Goal: Task Accomplishment & Management: Manage account settings

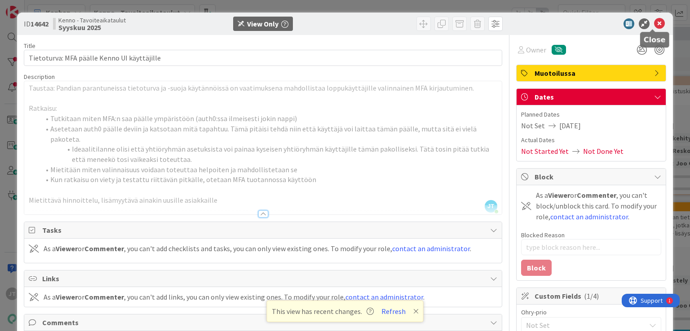
click at [654, 23] on icon at bounding box center [659, 23] width 11 height 11
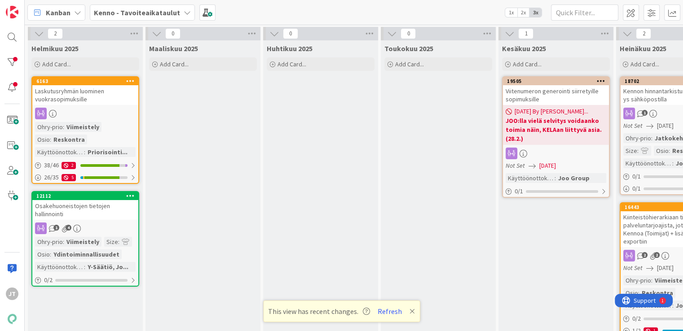
click at [166, 13] on b "Kenno - Tavoiteaikataulut" at bounding box center [137, 12] width 86 height 9
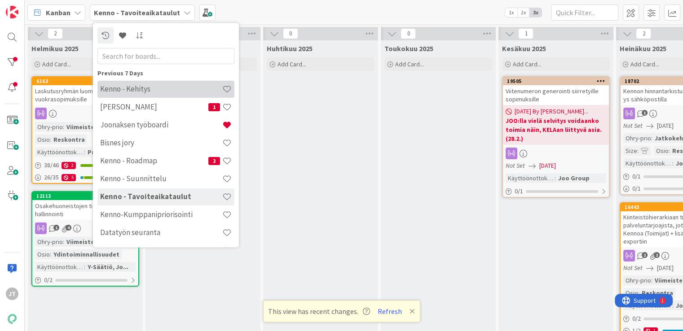
click at [149, 93] on h4 "Kenno - Kehitys" at bounding box center [161, 89] width 122 height 9
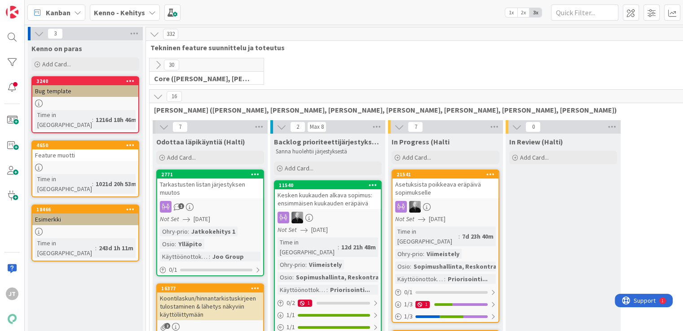
click at [155, 95] on icon at bounding box center [158, 97] width 10 height 10
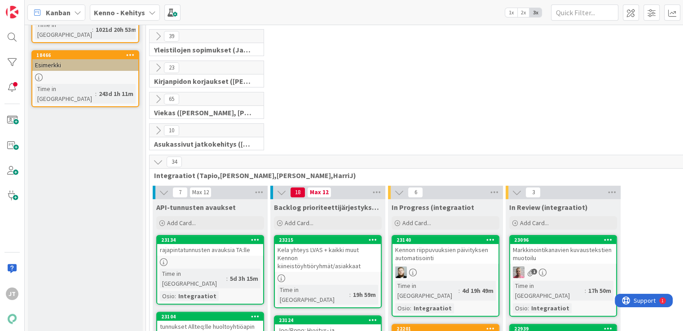
scroll to position [181, 0]
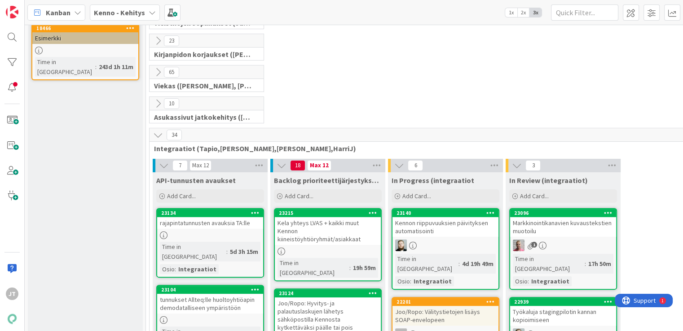
click at [155, 132] on icon at bounding box center [158, 135] width 10 height 10
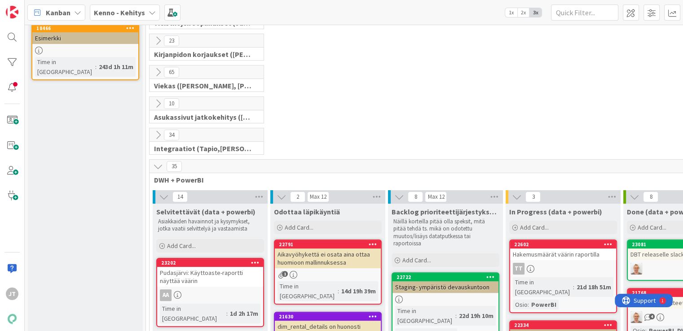
click at [159, 164] on icon at bounding box center [158, 167] width 10 height 10
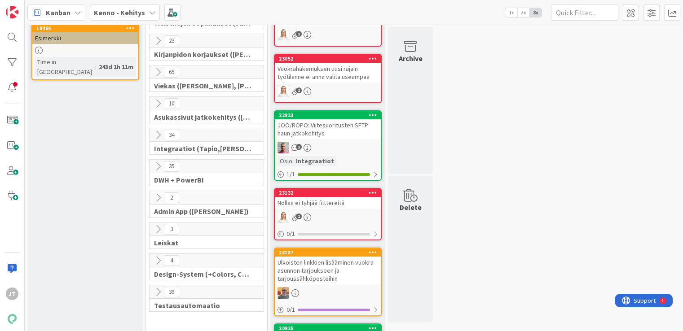
click at [157, 194] on icon at bounding box center [158, 198] width 10 height 10
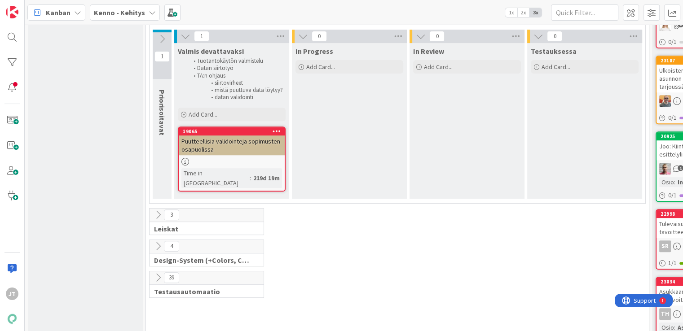
scroll to position [363, 0]
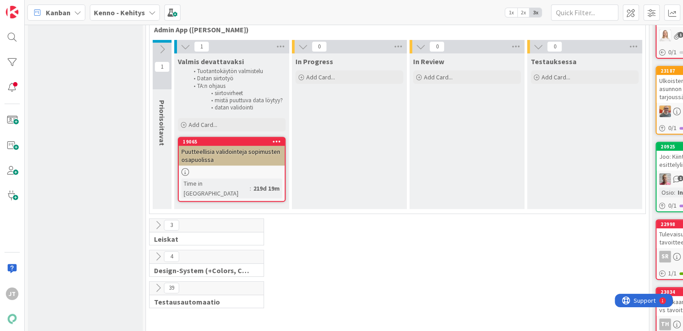
click at [158, 50] on icon at bounding box center [162, 49] width 10 height 10
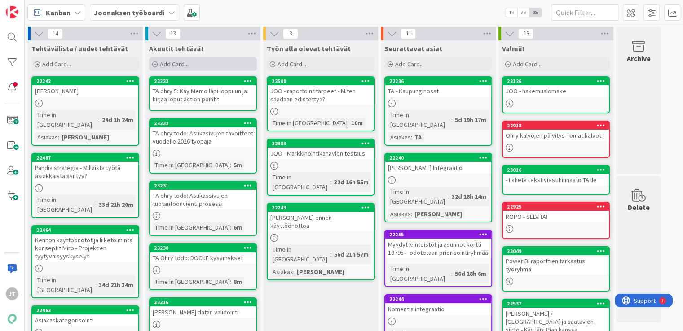
click at [201, 67] on div "Add Card..." at bounding box center [203, 63] width 108 height 13
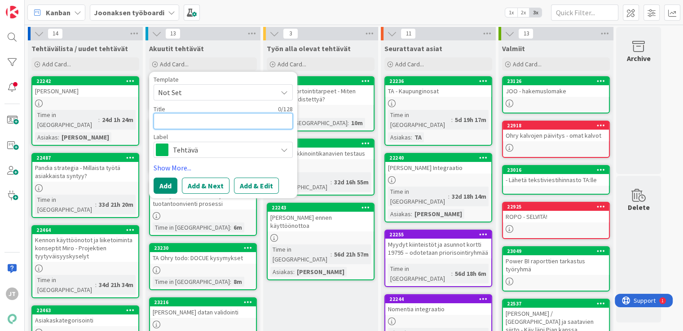
type textarea "P"
type textarea "x"
type textarea "PR"
type textarea "x"
type textarea "P"
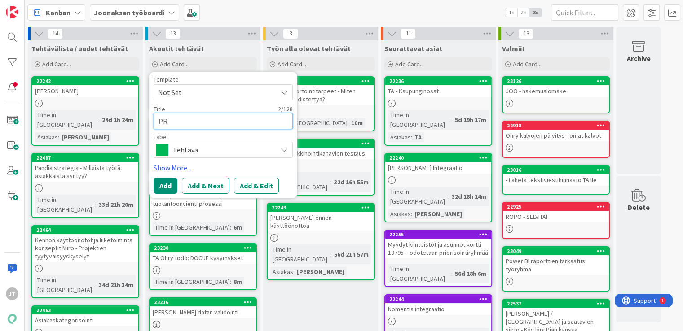
type textarea "x"
type textarea "PS"
type textarea "x"
type textarea "PSO"
type textarea "x"
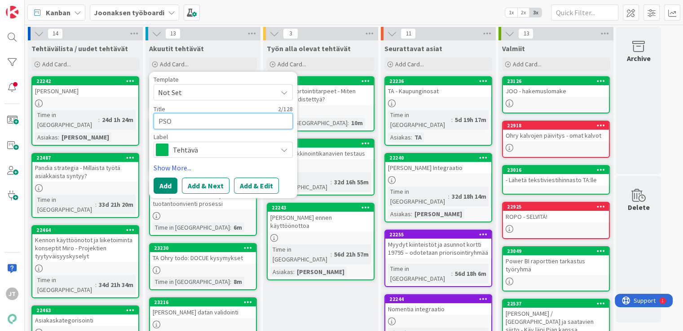
type textarea "PSOA"
type textarea "x"
type textarea "PSOA"
type textarea "x"
type textarea "PSOA"
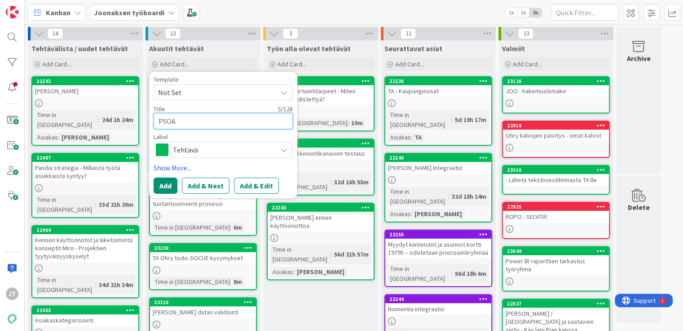
type textarea "x"
type textarea "PSOAS"
type textarea "x"
type textarea "PSOAS"
type textarea "x"
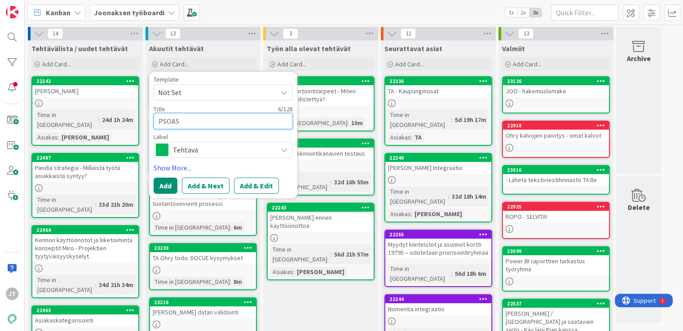
type textarea "PSOAS d"
type textarea "x"
type textarea "PSOAS da"
type textarea "x"
type textarea "PSOAS dat"
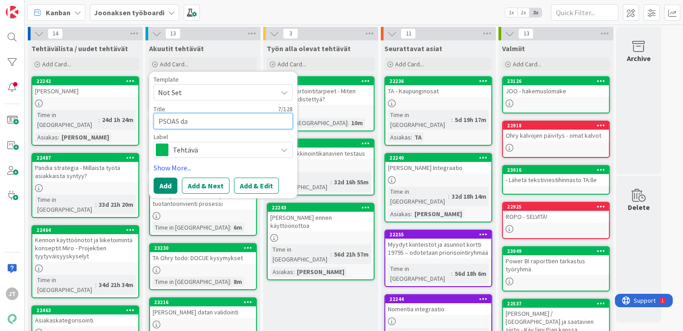
type textarea "x"
type textarea "PSOAS data"
type textarea "x"
type textarea "PSOAS datas"
type textarea "x"
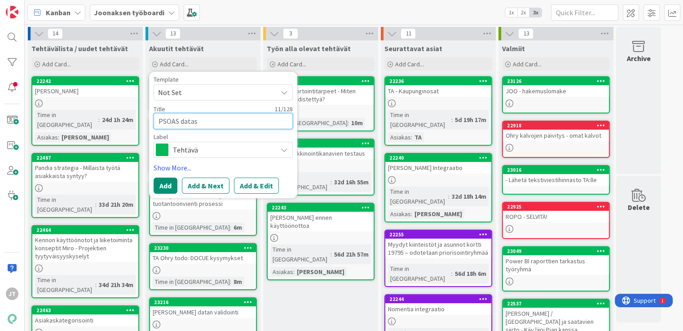
type textarea "PSOAS datasi"
type textarea "x"
type textarea "PSOAS datasii"
type textarea "x"
type textarea "PSOAS datasiir"
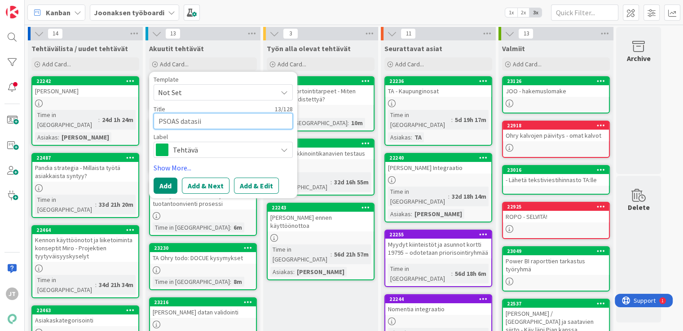
type textarea "x"
type textarea "PSOAS datasiirr"
type textarea "x"
type textarea "PSOAS datasiirrt"
type textarea "x"
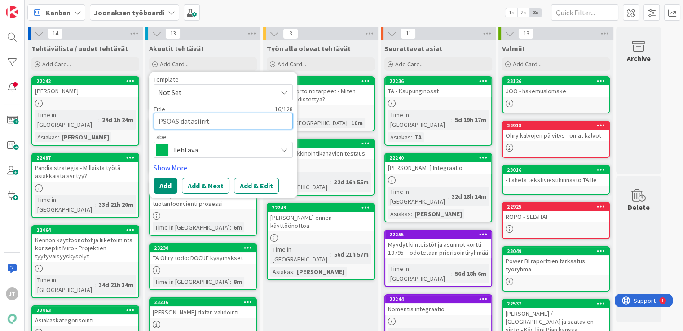
type textarea "PSOAS datasiirrtt"
type textarea "x"
type textarea "PSOAS datasiirrt"
type textarea "x"
type textarea "PSOAS datasiirr"
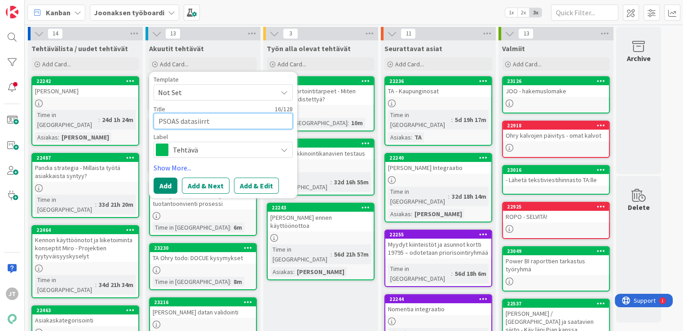
type textarea "x"
type textarea "PSOAS datasiirro"
type textarea "x"
type textarea "PSOAS datasiirroo"
type textarea "x"
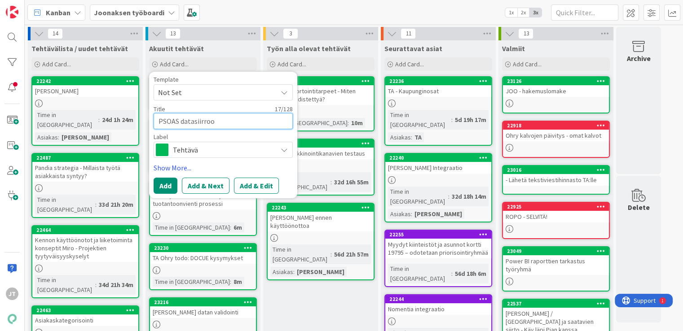
type textarea "PSOAS datasiirro"
type textarea "x"
type textarea "PSOAS datasiirrot"
type textarea "x"
type textarea "PSOAS datasiirrot"
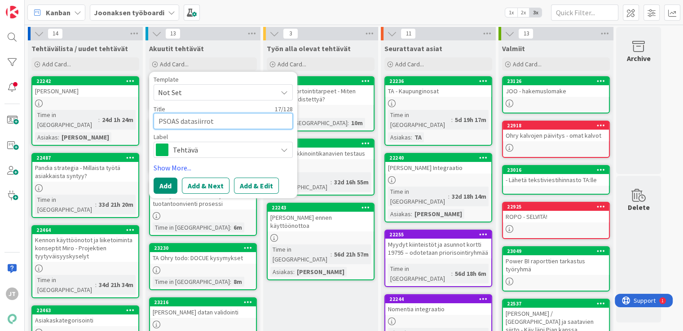
type textarea "x"
type textarea "PSOAS datasiirrot -"
type textarea "x"
type textarea "PSOAS datasiirrot -"
type textarea "x"
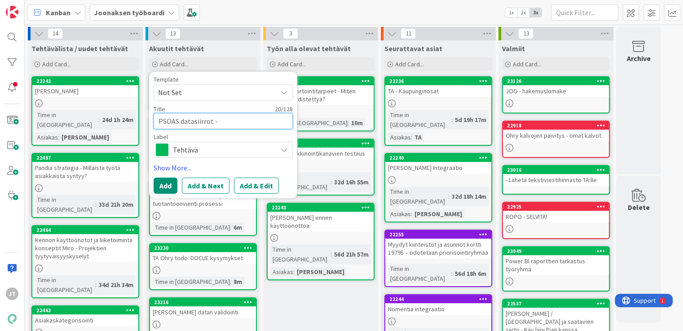
type textarea "PSOAS datasiirrot - K"
type textarea "x"
type textarea "PSOAS datasiirrot - Ke"
type textarea "x"
type textarea "PSOAS datasiirrot - Kes"
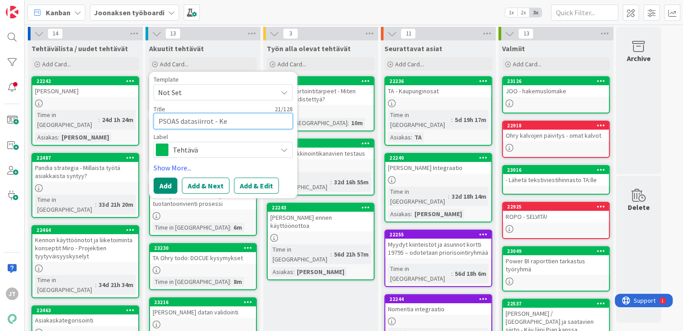
type textarea "x"
type textarea "PSOAS datasiirrot - Kesk"
type textarea "x"
type textarea "PSOAS datasiirrot - Keskus"
type textarea "x"
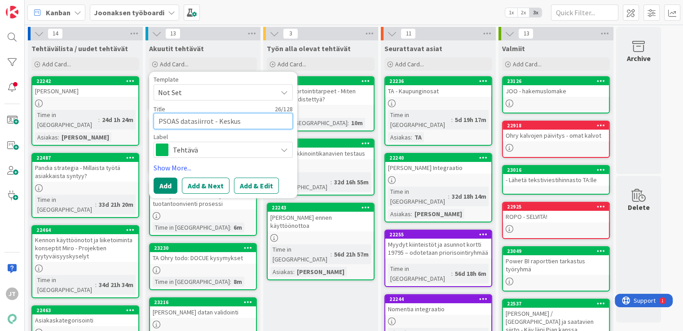
type textarea "PSOAS datasiirrot - Keskust"
type textarea "x"
type textarea "PSOAS datasiirrot - Keskuste"
type textarea "x"
type textarea "PSOAS datasiirrot - Keskustel"
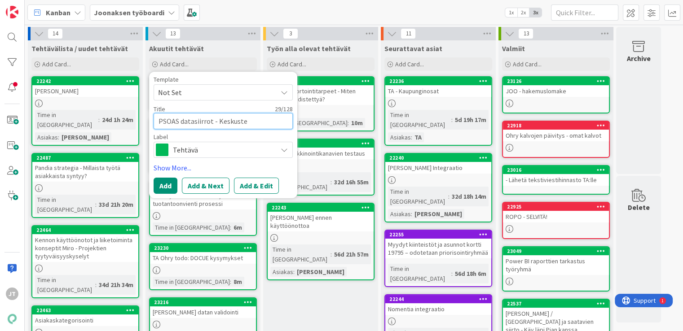
type textarea "x"
type textarea "PSOAS datasiirrot - Keskustele"
type textarea "x"
type textarea "PSOAS datasiirrot - Keskustele"
type textarea "x"
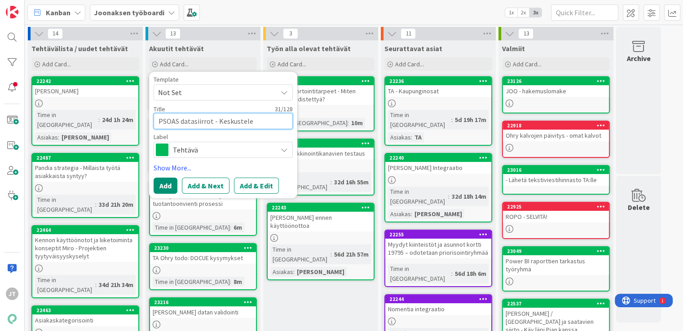
type textarea "PSOAS datasiirrot - Keskustele A"
type textarea "x"
type textarea "PSOAS datasiirrot - Keskustele An"
type textarea "x"
type textarea "PSOAS datasiirrot - Keskustele Anu"
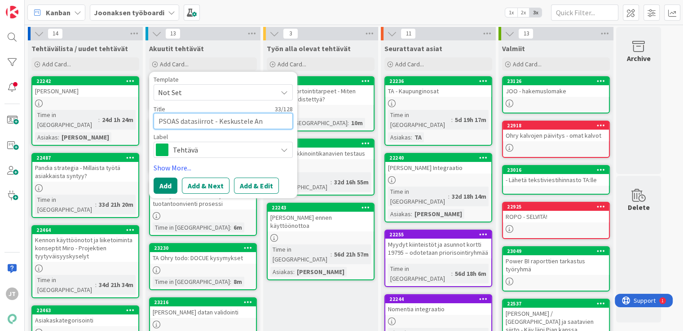
type textarea "x"
type textarea "PSOAS datasiirrot - Keskustele Anun"
type textarea "x"
type textarea "PSOAS datasiirrot - Keskustele Anun"
type textarea "x"
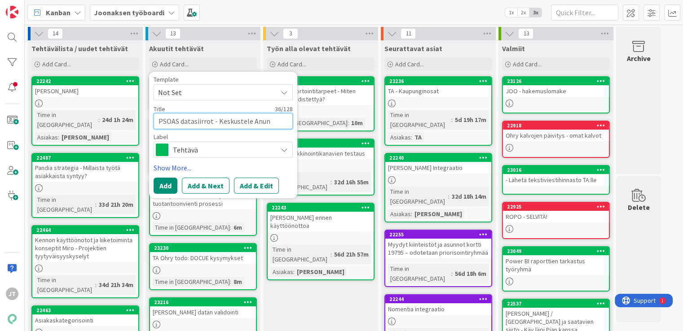
type textarea "PSOAS datasiirrot - Keskustele Anun k"
type textarea "x"
type textarea "PSOAS datasiirrot - Keskustele Anun ka"
type textarea "x"
type textarea "PSOAS datasiirrot - Keskustele Anun kan"
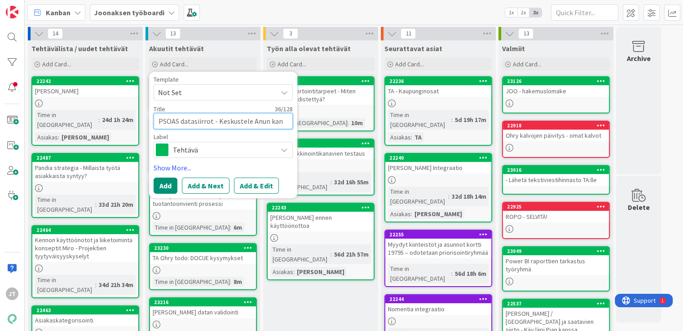
type textarea "x"
type textarea "PSOAS datasiirrot - Keskustele Anun kans"
type textarea "x"
type textarea "PSOAS datasiirrot - Keskustele Anun kanss"
type textarea "x"
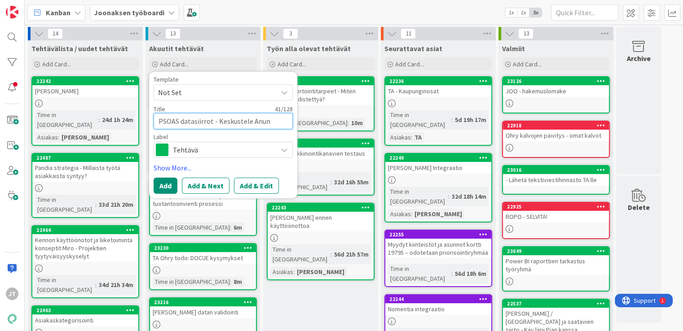
type textarea "PSOAS datasiirrot - Keskustele Anun kanssa"
click at [243, 181] on button "Add & Edit" at bounding box center [256, 186] width 45 height 16
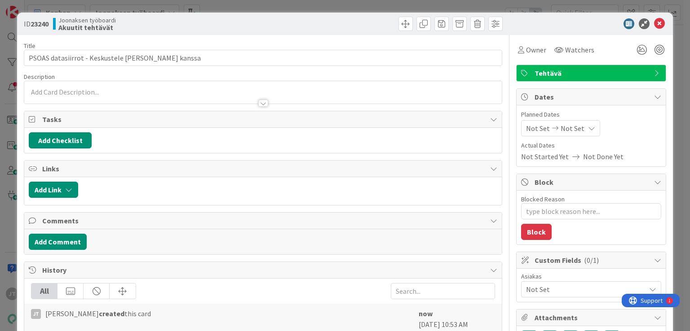
click at [135, 88] on p at bounding box center [263, 92] width 468 height 10
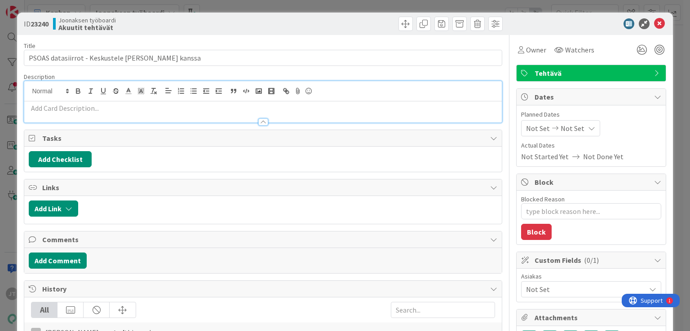
click at [110, 106] on p at bounding box center [263, 108] width 468 height 10
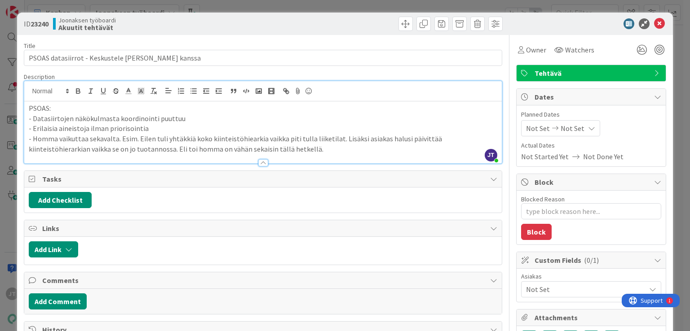
click at [150, 119] on p "- Datasiirtojen näkökulmasta koordinointi puuttuu" at bounding box center [263, 119] width 468 height 10
click at [157, 119] on p "- Datasiirtojen näkökulmasta koordinointi puuttuu" at bounding box center [263, 119] width 468 height 10
type textarea "x"
click at [194, 121] on p "- Datasiirtojen näkökulmasta koordinointi puuttuu" at bounding box center [263, 119] width 468 height 10
click at [271, 139] on p "- Homma vaikuttaa sekavalta. Esim. Eilen tuli yhtäkkiä koko kiinteistöhiearkia …" at bounding box center [263, 144] width 468 height 20
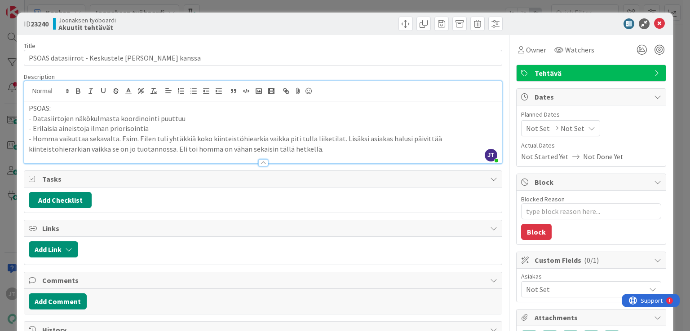
click at [271, 149] on p "- Homma vaikuttaa sekavalta. Esim. Eilen tuli yhtäkkiä koko kiinteistöhiearkia …" at bounding box center [263, 144] width 468 height 20
click at [276, 148] on p "- Homma vaikuttaa sekavalta. Esim. Eilen tuli yhtäkkiä koko kiinteistöhiearkia …" at bounding box center [263, 144] width 468 height 20
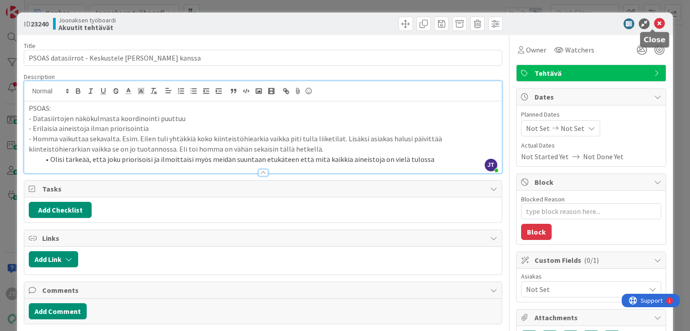
click at [654, 20] on icon at bounding box center [659, 23] width 11 height 11
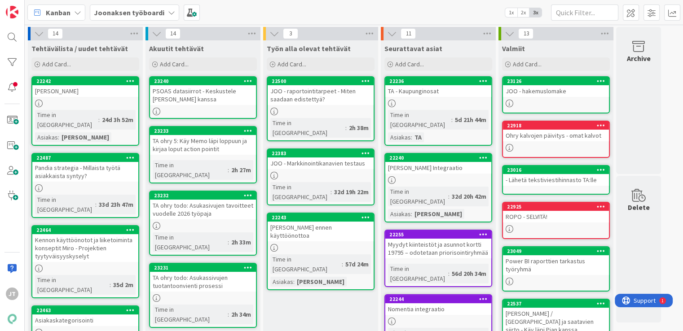
click at [184, 94] on div "PSOAS datasiirrot - Keskustele Anun kanssa" at bounding box center [203, 95] width 106 height 20
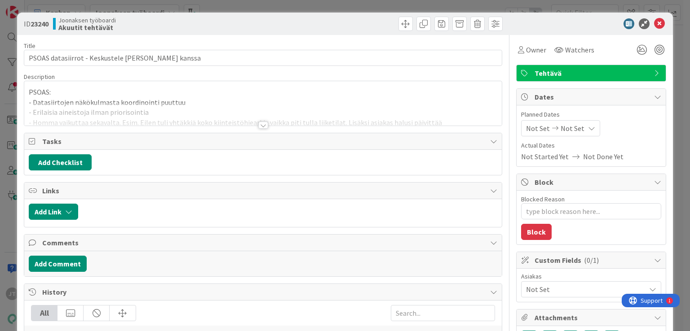
click at [261, 125] on div at bounding box center [263, 125] width 10 height 7
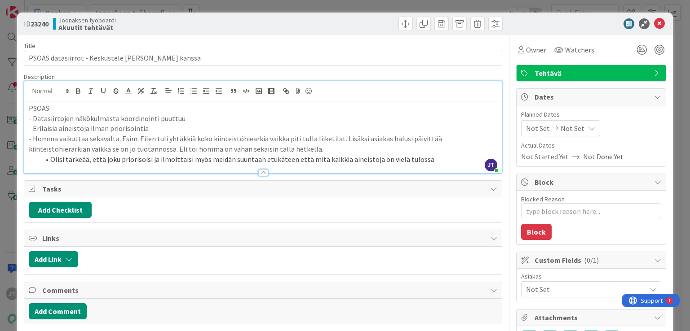
click at [426, 159] on li "Olisi tärkeää, että joku priorisoisi ja ilmoittaisi myös meidän suuntaan etukät…" at bounding box center [268, 160] width 457 height 10
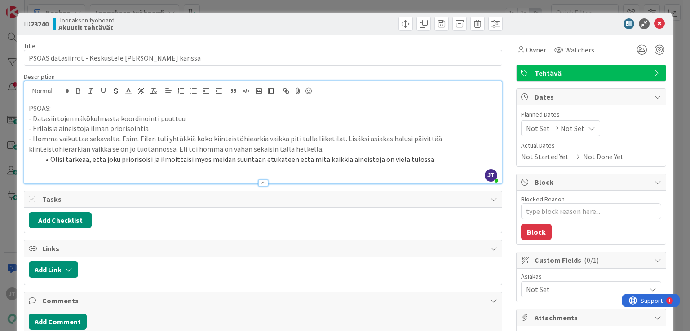
type textarea "x"
click at [654, 24] on icon at bounding box center [659, 23] width 11 height 11
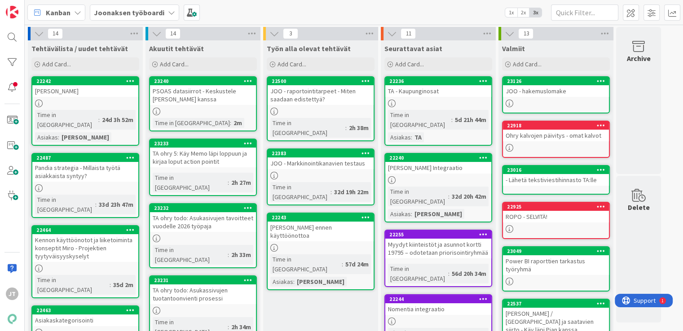
click at [181, 97] on div "PSOAS datasiirrot - Keskustele Anun kanssa" at bounding box center [203, 95] width 106 height 20
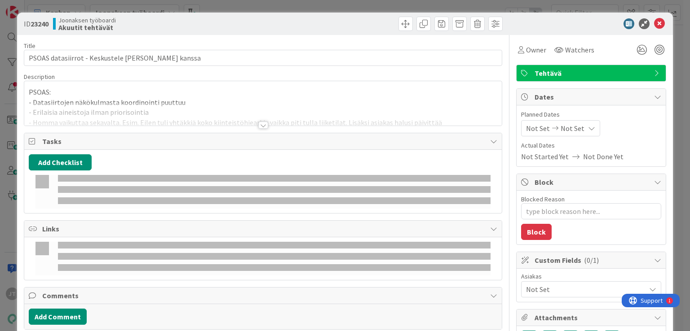
type textarea "x"
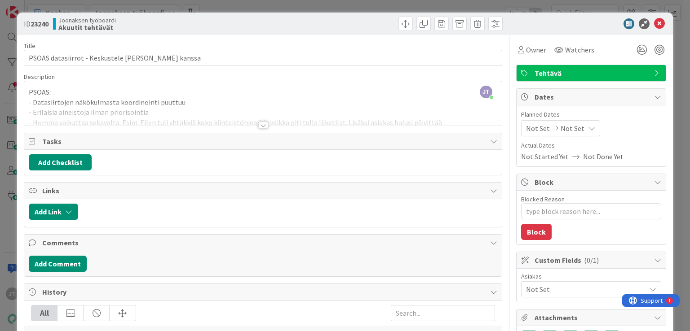
click at [258, 125] on div at bounding box center [263, 125] width 10 height 7
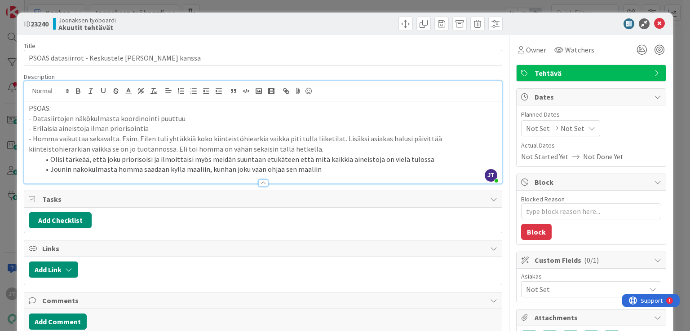
click at [283, 171] on li "Jounin näkökulmasta homma saadaan kyllä maaliin, kunhan joku vaan ohjaa sen maa…" at bounding box center [268, 169] width 457 height 10
